Goal: Task Accomplishment & Management: Use online tool/utility

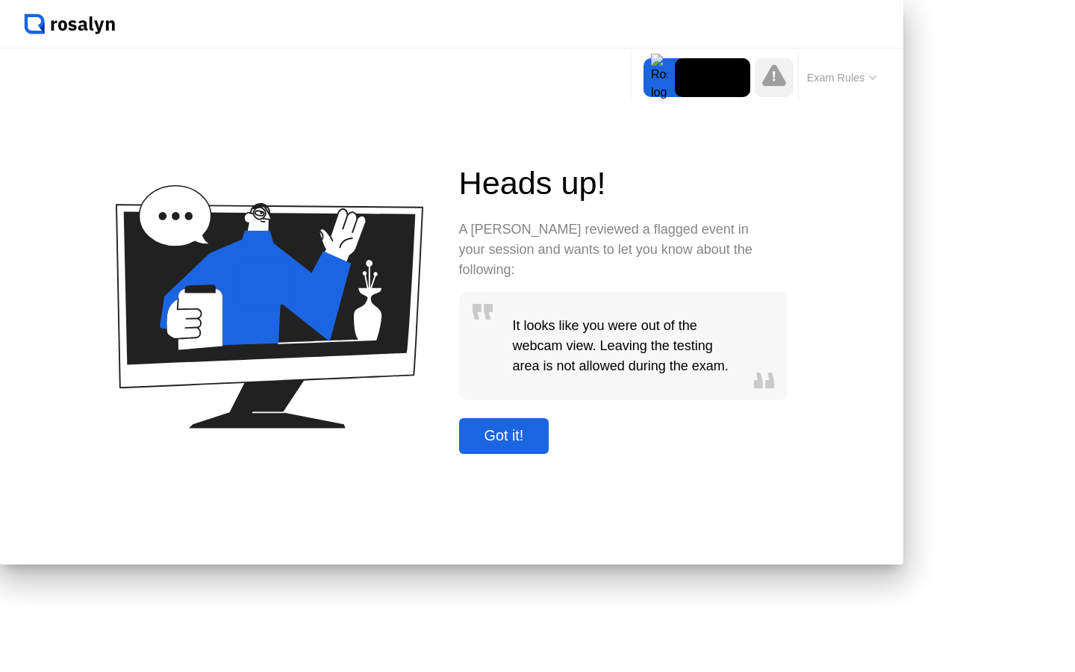
click at [545, 444] on div "Got it!" at bounding box center [504, 435] width 81 height 17
click at [763, 86] on icon at bounding box center [775, 75] width 24 height 22
click at [675, 97] on video at bounding box center [712, 77] width 75 height 39
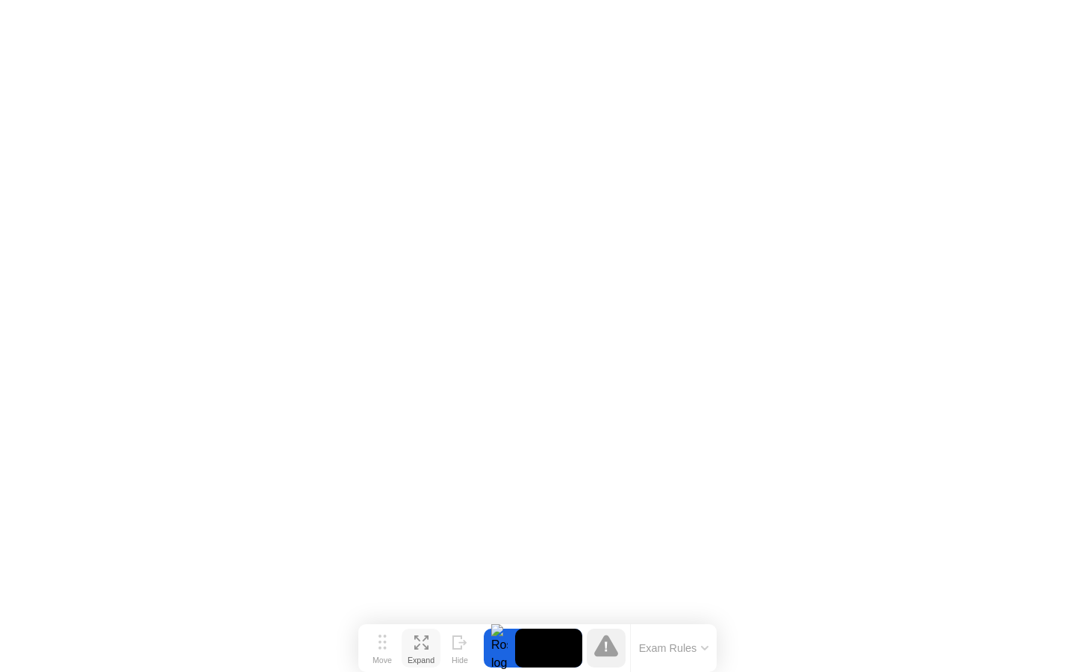
click at [428, 656] on div "Expand" at bounding box center [421, 660] width 27 height 9
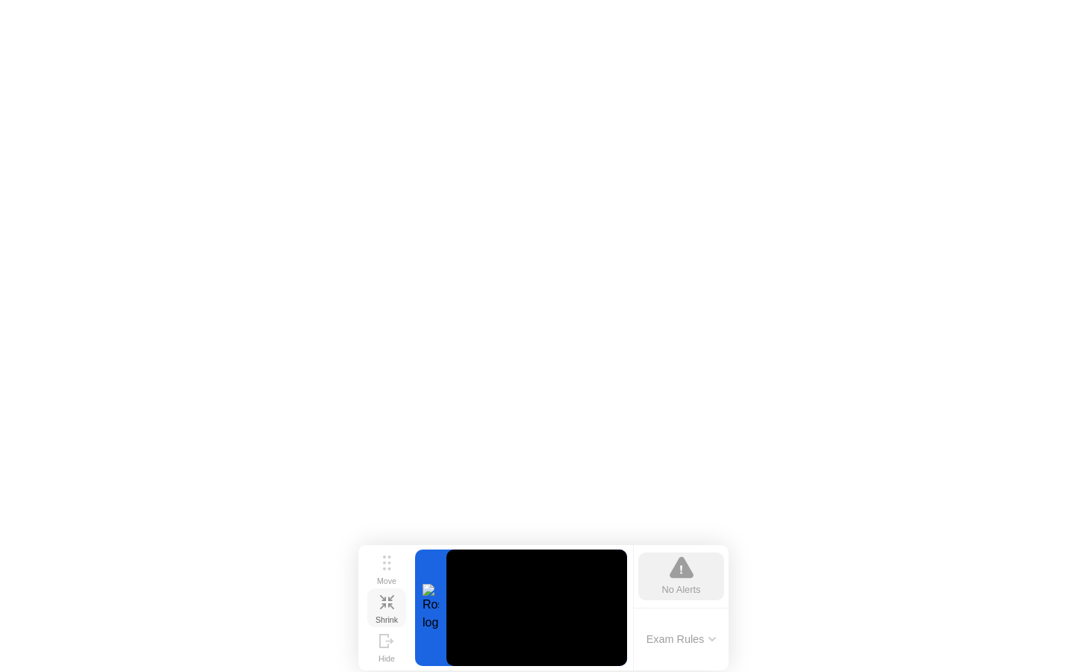
click at [391, 608] on icon at bounding box center [387, 602] width 14 height 14
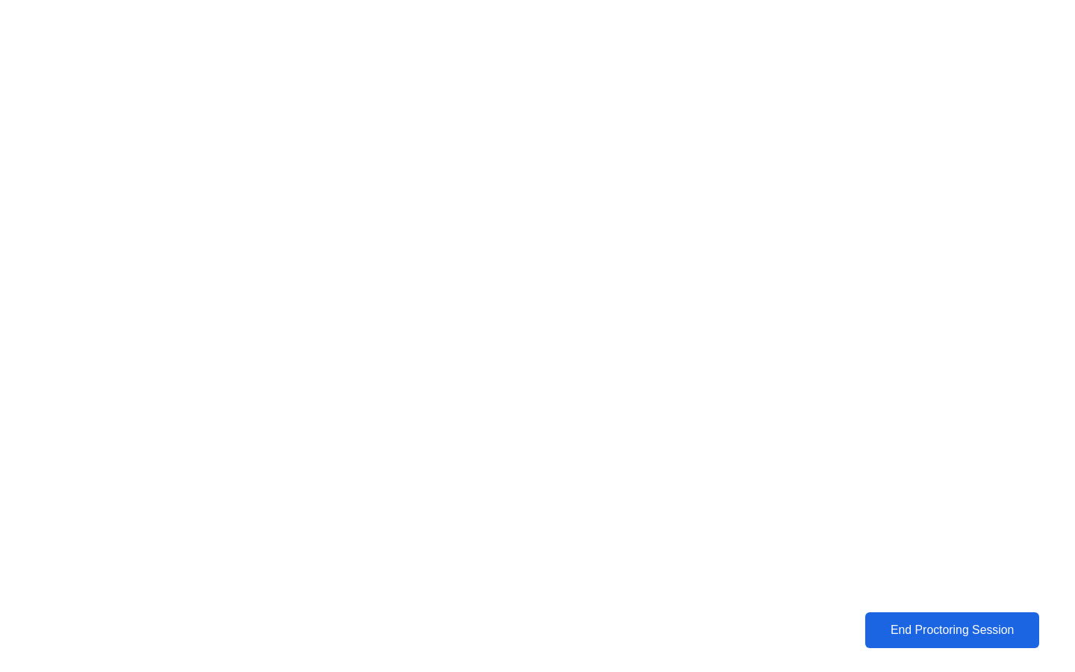
click at [926, 626] on div "End Proctoring Session" at bounding box center [952, 630] width 165 height 13
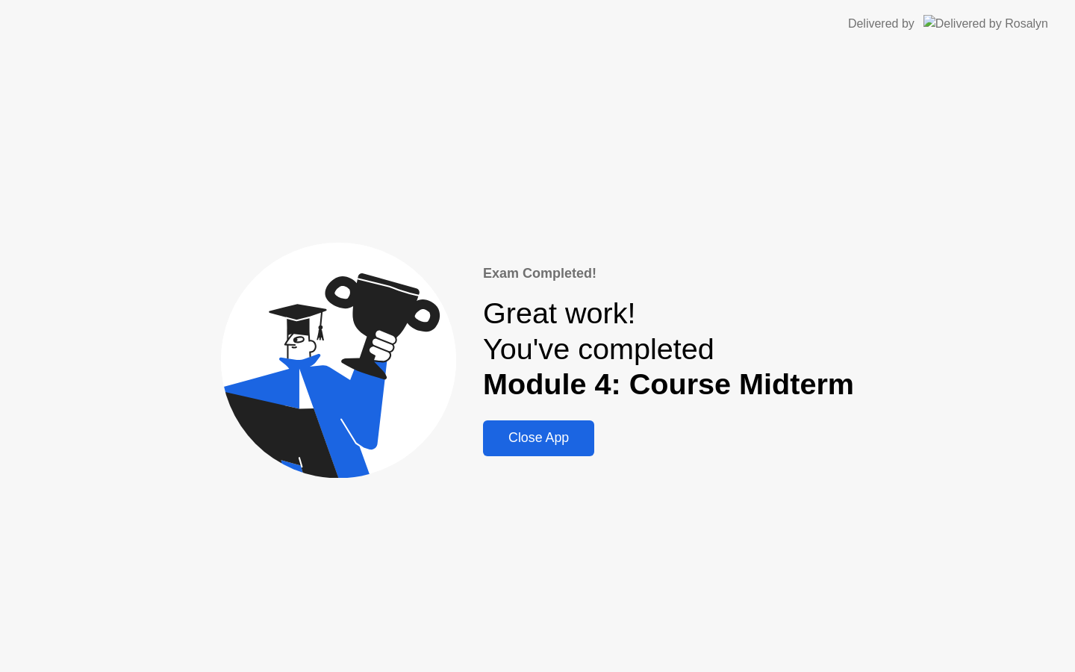
click at [580, 440] on div "Close App" at bounding box center [539, 438] width 102 height 16
